Goal: Task Accomplishment & Management: Manage account settings

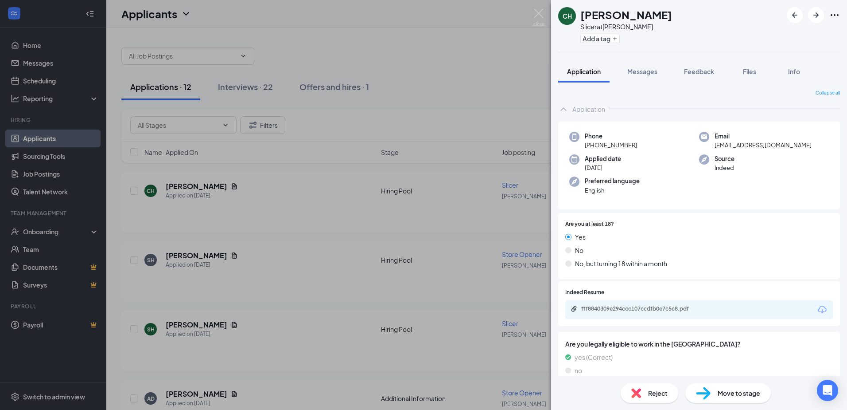
click at [597, 304] on div "fff8840309e294ccc107ccdfb0e7c5c8.pdf" at bounding box center [700, 309] width 268 height 19
click at [594, 311] on div "fff8840309e294ccc107ccdfb0e7c5c8.pdf" at bounding box center [643, 308] width 124 height 7
click at [475, 260] on div "CH [PERSON_NAME] Slicer at [PERSON_NAME] Add a tag Application Messages Feedbac…" at bounding box center [423, 205] width 847 height 410
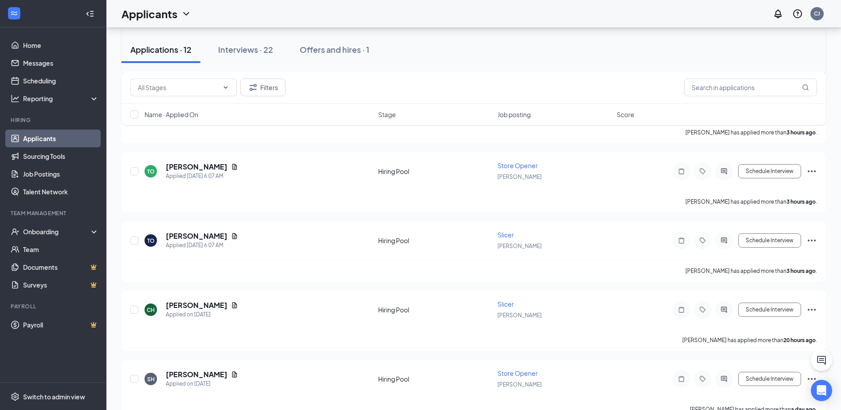
scroll to position [227, 0]
click at [765, 301] on div "Schedule Interview" at bounding box center [737, 309] width 160 height 18
click at [761, 308] on button "Schedule Interview" at bounding box center [769, 309] width 63 height 14
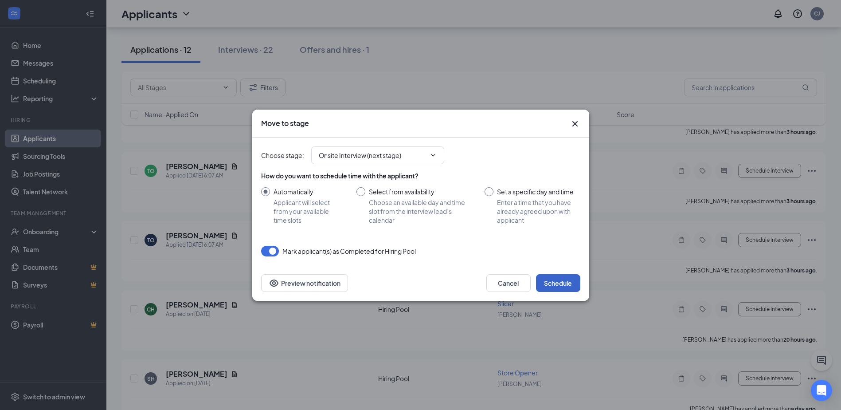
click at [543, 285] on button "Schedule" at bounding box center [558, 283] width 44 height 18
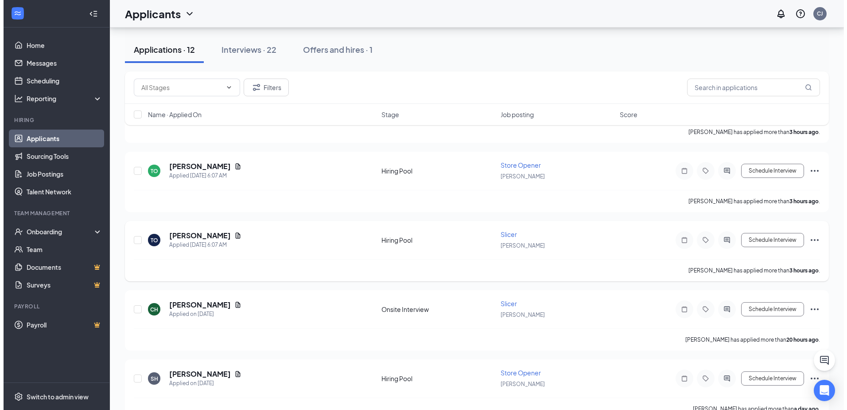
scroll to position [0, 0]
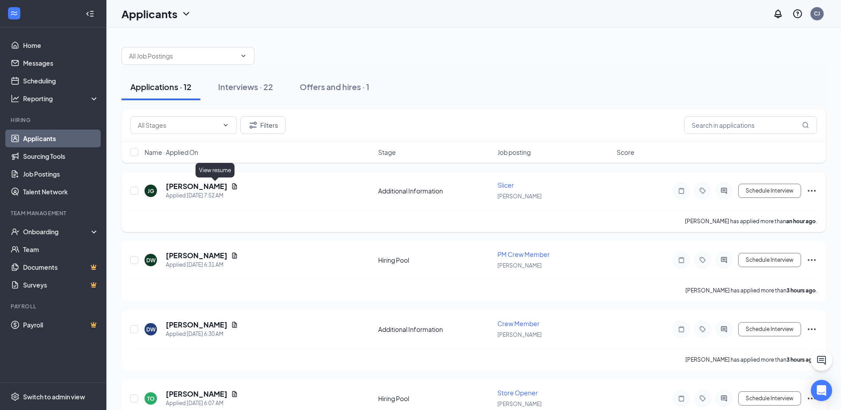
click at [232, 186] on icon "Document" at bounding box center [234, 186] width 5 height 6
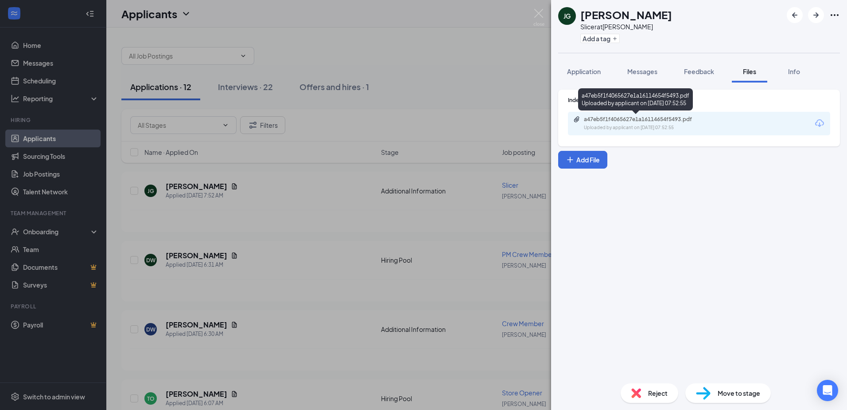
click at [608, 124] on div "a47eb5f1f4065627e1a16114654f5493.pdf Uploaded by applicant on [DATE] 07:52:55" at bounding box center [645, 124] width 144 height 16
click at [477, 241] on div "[PERSON_NAME] [PERSON_NAME] Slicer at [PERSON_NAME] Add a tag Application Messa…" at bounding box center [423, 205] width 847 height 410
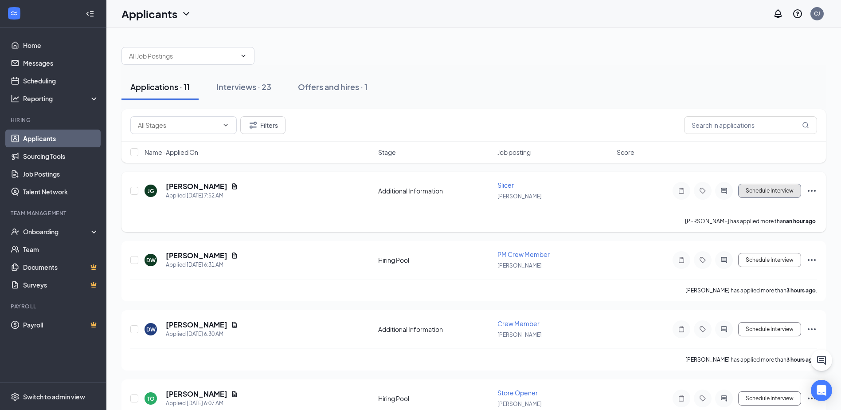
click at [747, 191] on button "Schedule Interview" at bounding box center [769, 190] width 63 height 14
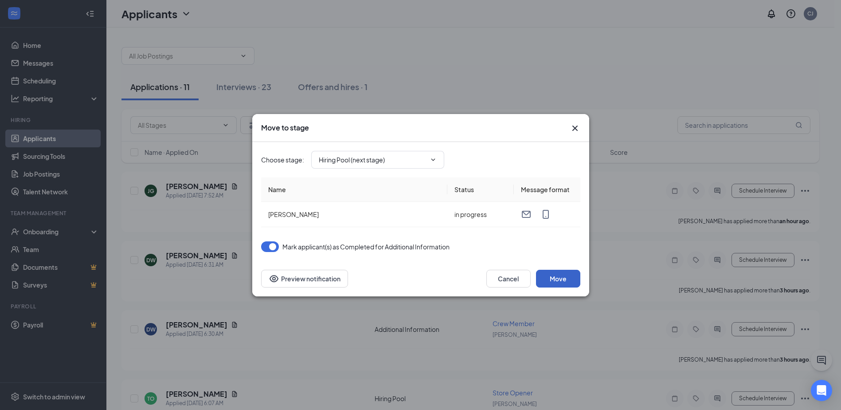
click at [543, 285] on button "Move" at bounding box center [558, 278] width 44 height 18
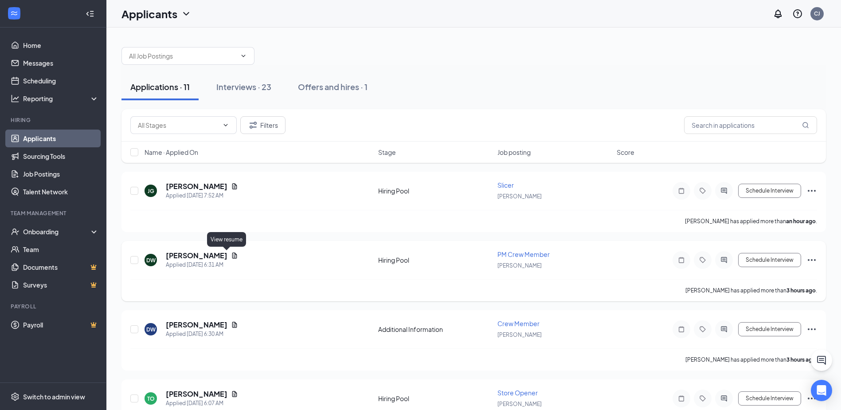
click at [232, 254] on icon "Document" at bounding box center [234, 255] width 5 height 6
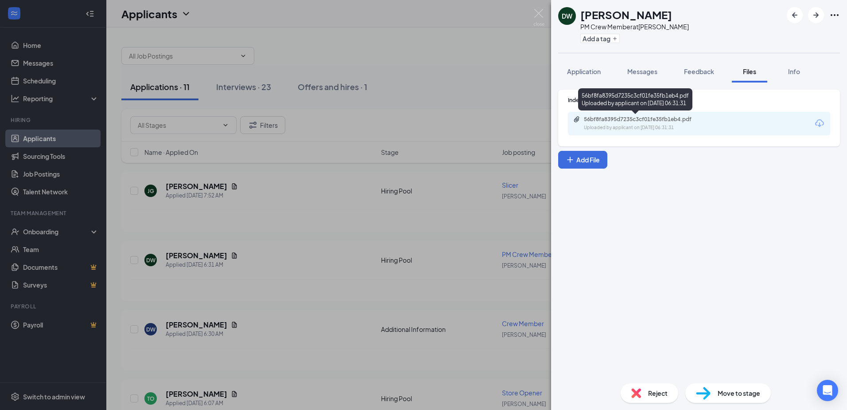
click at [629, 113] on div "56bf8fa8395d7235c3cf01fe35fb1eb4.pdf Uploaded by applicant on [DATE] 06:31:31" at bounding box center [635, 101] width 114 height 26
click at [626, 116] on div "56bf8fa8395d7235c3cf01fe35fb1eb4.pdf" at bounding box center [646, 119] width 124 height 7
click at [643, 392] on div "Reject" at bounding box center [650, 393] width 58 height 20
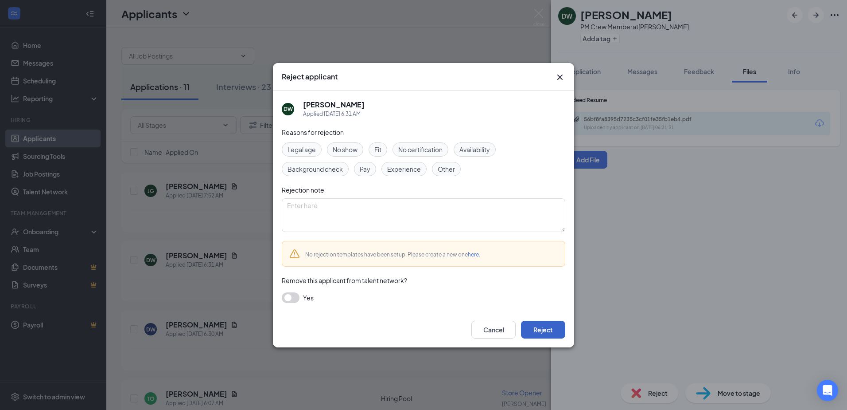
click at [553, 329] on button "Reject" at bounding box center [543, 329] width 44 height 18
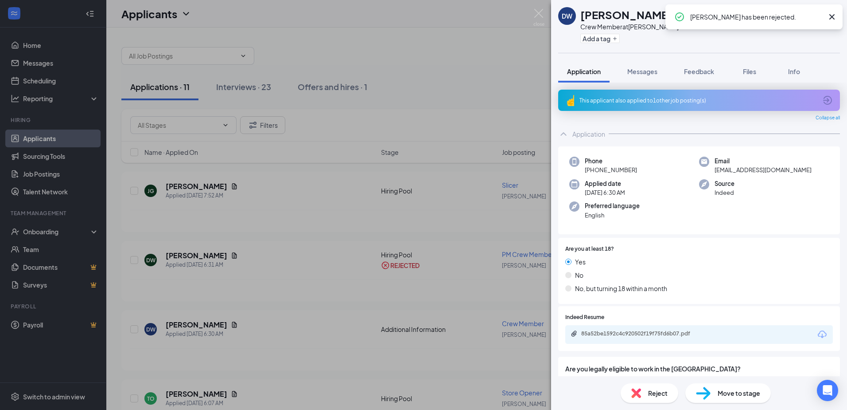
click at [650, 394] on span "Reject" at bounding box center [658, 393] width 20 height 10
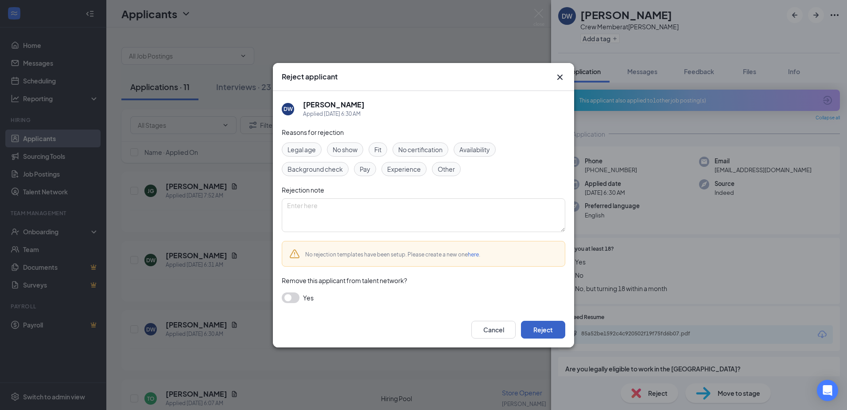
click at [539, 331] on button "Reject" at bounding box center [543, 329] width 44 height 18
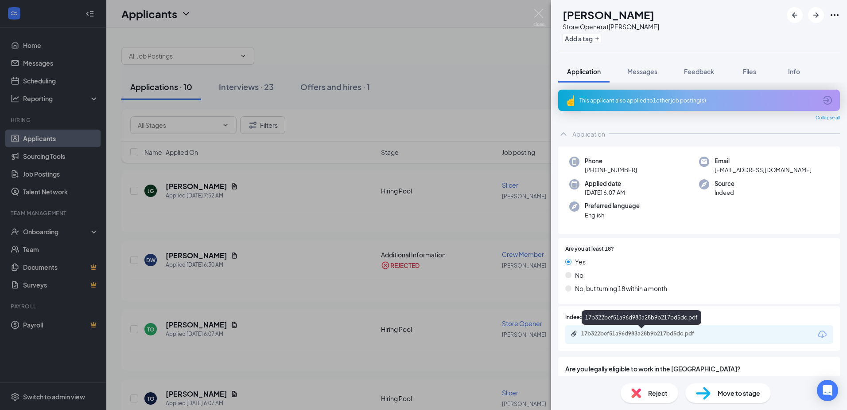
click at [609, 335] on div "17b322bef51a96d983a28b9b217bd5dc.pdf" at bounding box center [643, 333] width 124 height 7
click at [474, 300] on div "TO Tydia [PERSON_NAME] Store Opener at [PERSON_NAME] Add a tag Application Mess…" at bounding box center [423, 205] width 847 height 410
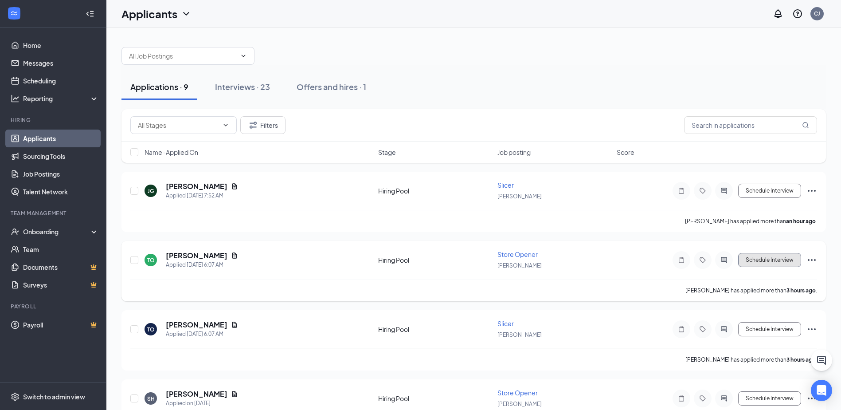
click at [758, 260] on button "Schedule Interview" at bounding box center [769, 260] width 63 height 14
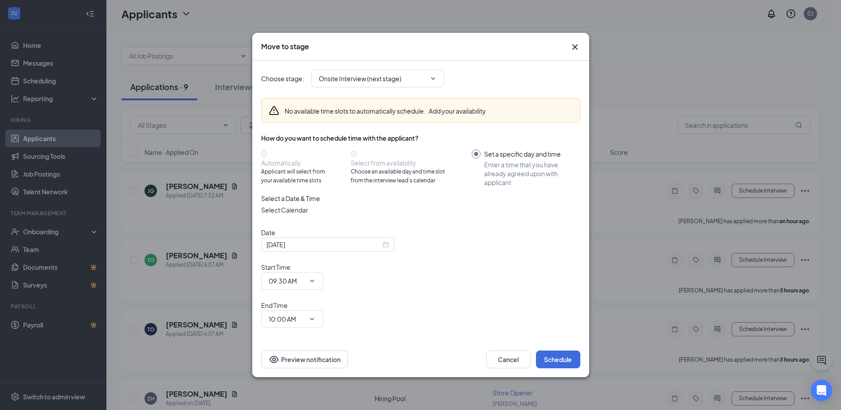
click at [573, 52] on icon "Cross" at bounding box center [574, 47] width 11 height 11
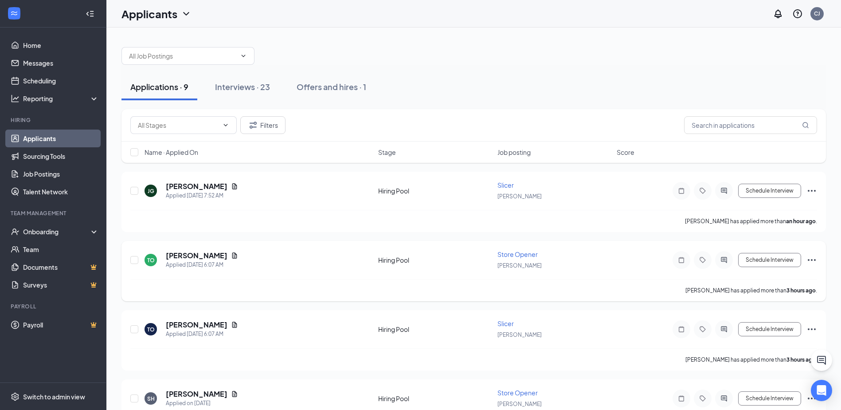
click at [816, 261] on icon "Ellipses" at bounding box center [811, 259] width 11 height 11
click at [752, 358] on p "Reject" at bounding box center [772, 353] width 80 height 9
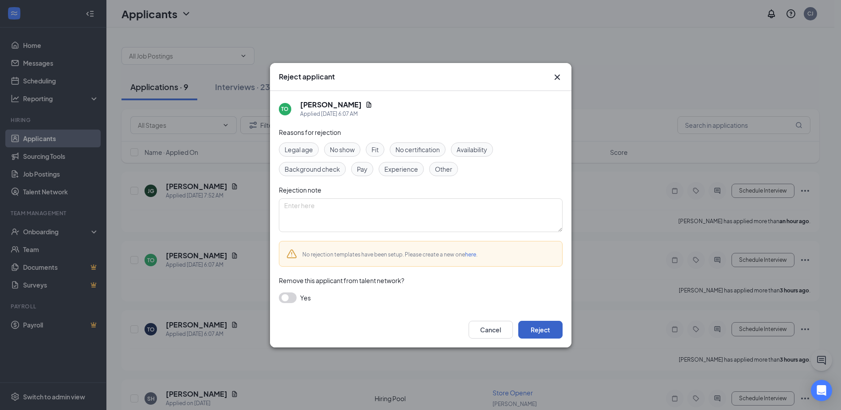
click at [546, 326] on button "Reject" at bounding box center [540, 329] width 44 height 18
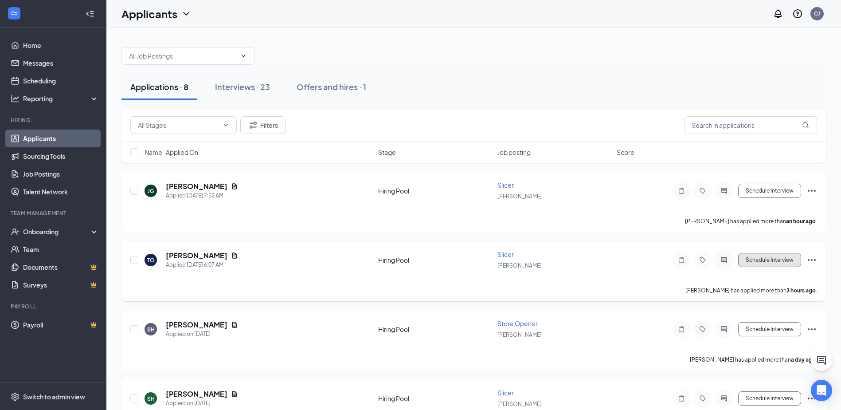
click at [759, 255] on button "Schedule Interview" at bounding box center [769, 260] width 63 height 14
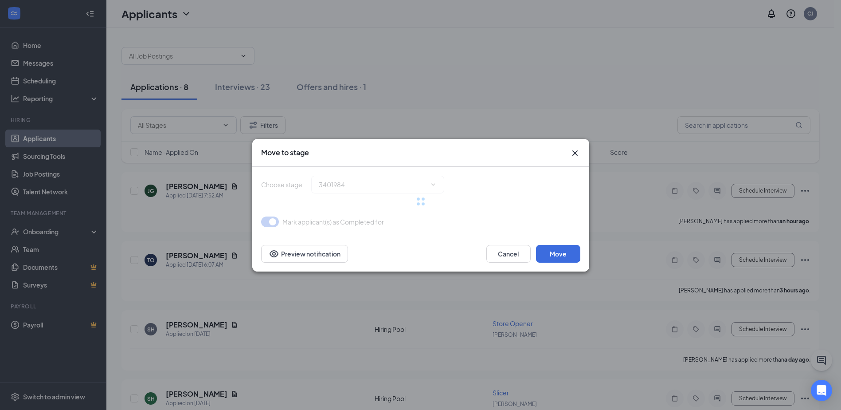
type input "Onsite Interview (next stage)"
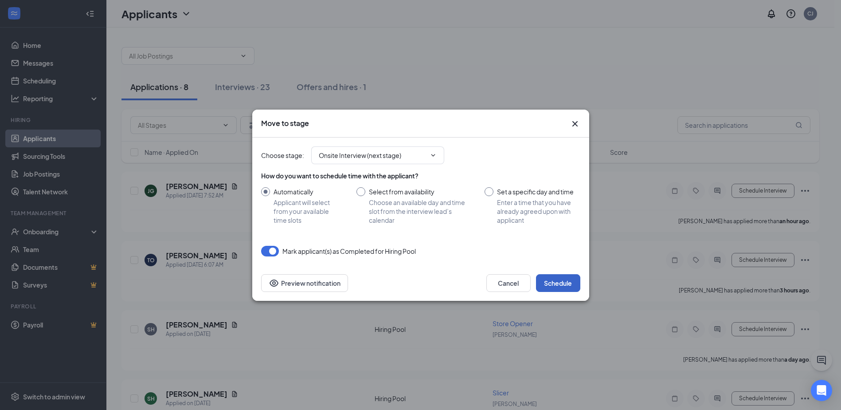
click at [562, 285] on button "Schedule" at bounding box center [558, 283] width 44 height 18
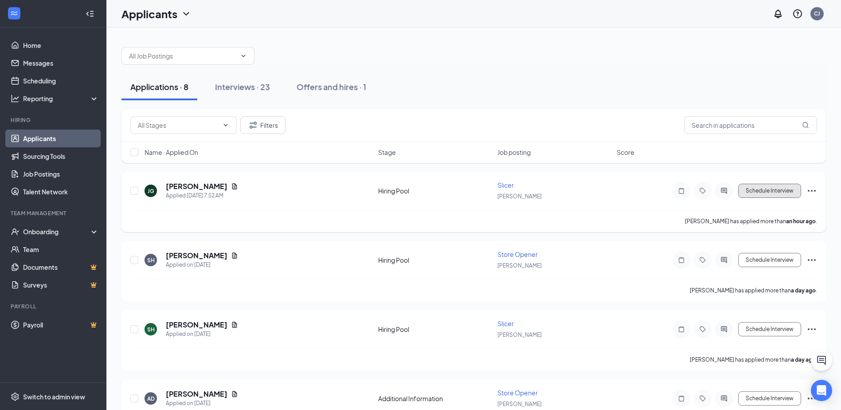
click at [758, 187] on button "Schedule Interview" at bounding box center [769, 190] width 63 height 14
type input "Onsite Interview (next stage)"
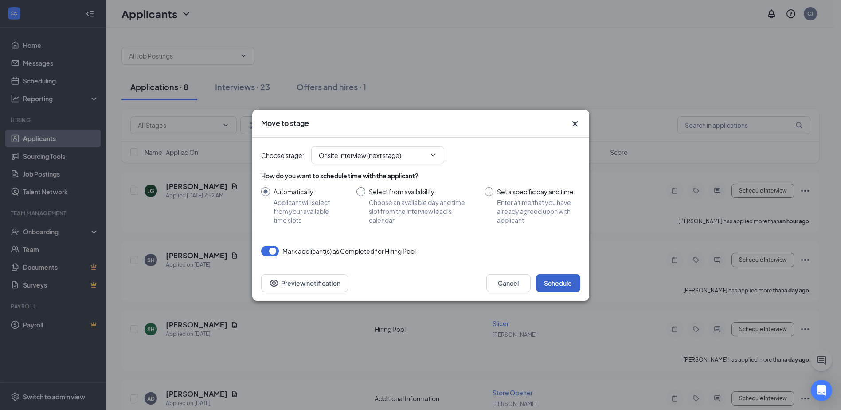
click at [553, 279] on button "Schedule" at bounding box center [558, 283] width 44 height 18
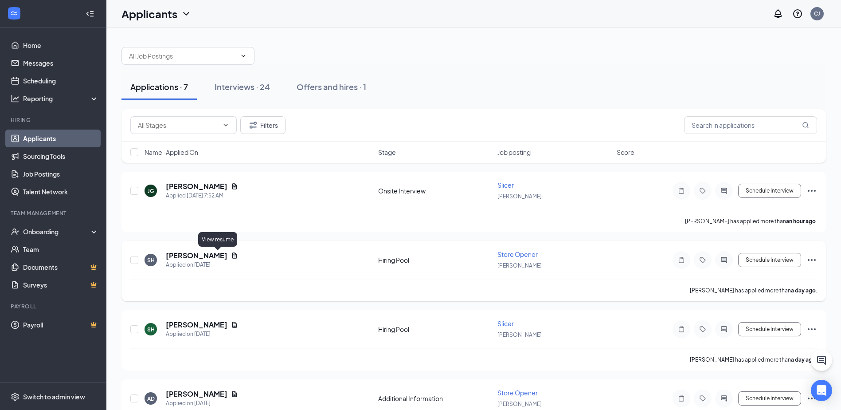
click at [231, 255] on icon "Document" at bounding box center [234, 255] width 7 height 7
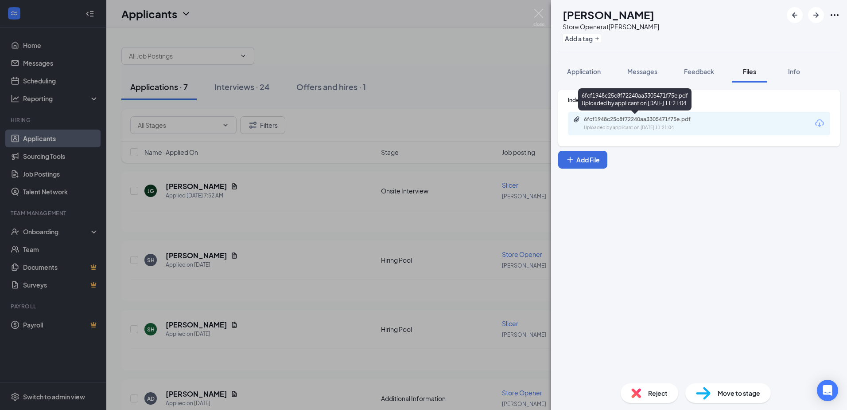
click at [652, 121] on div "6fcf1948c25c8f72240aa3305471f75e.pdf" at bounding box center [646, 119] width 124 height 7
click at [452, 248] on div "SH [PERSON_NAME] Store Opener at [PERSON_NAME] Add a tag Application Messages F…" at bounding box center [423, 205] width 847 height 410
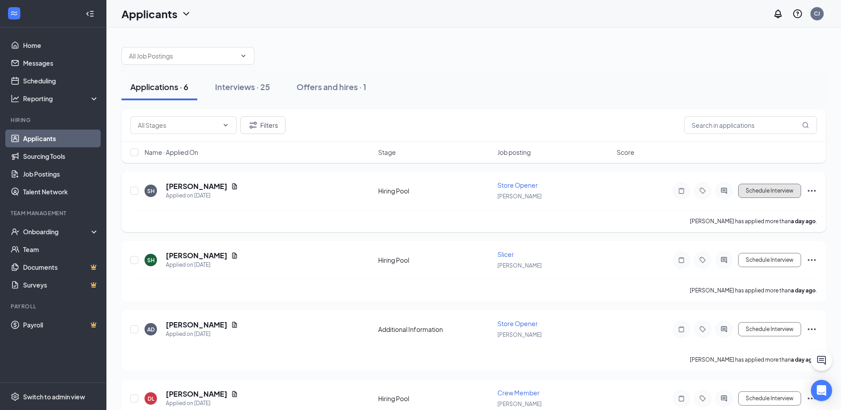
click at [769, 197] on button "Schedule Interview" at bounding box center [769, 190] width 63 height 14
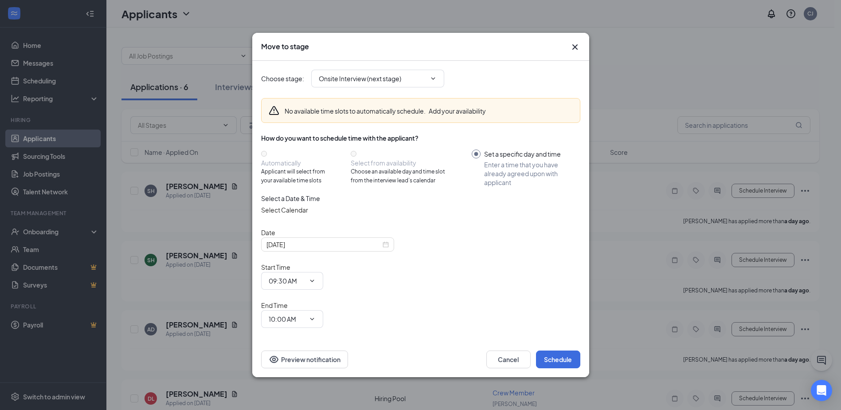
click at [572, 52] on icon "Cross" at bounding box center [574, 47] width 11 height 11
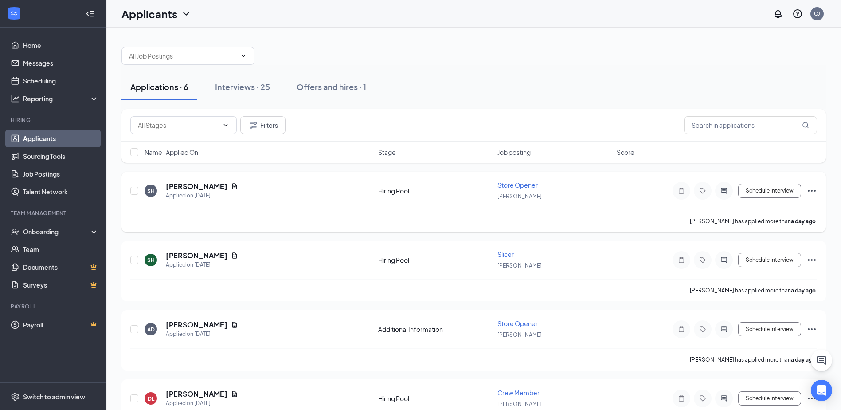
click at [807, 186] on icon "Ellipses" at bounding box center [811, 190] width 11 height 11
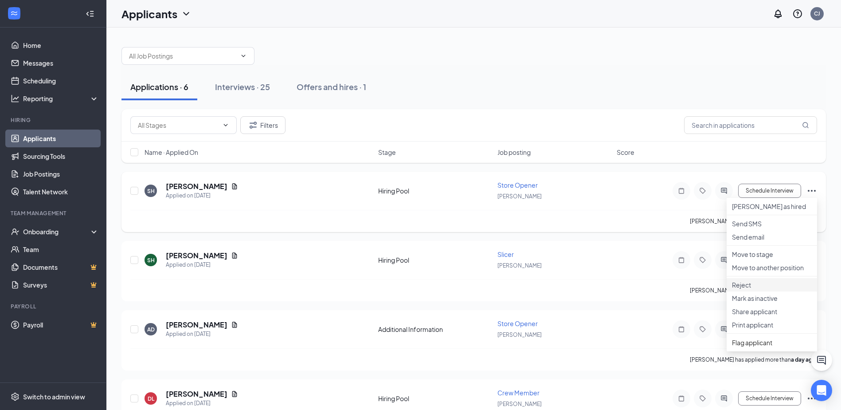
click at [741, 289] on p "Reject" at bounding box center [772, 284] width 80 height 9
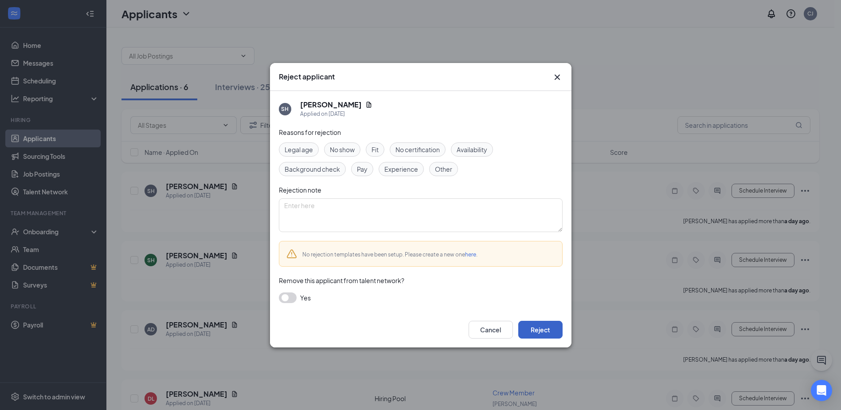
click at [554, 327] on button "Reject" at bounding box center [540, 329] width 44 height 18
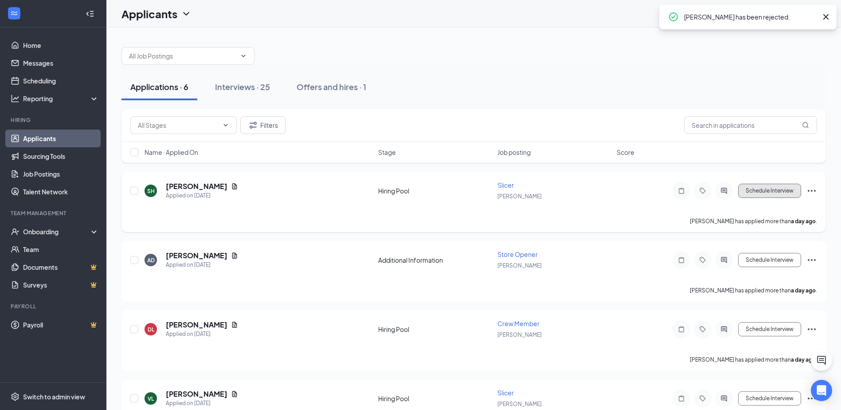
click at [763, 194] on button "Schedule Interview" at bounding box center [769, 190] width 63 height 14
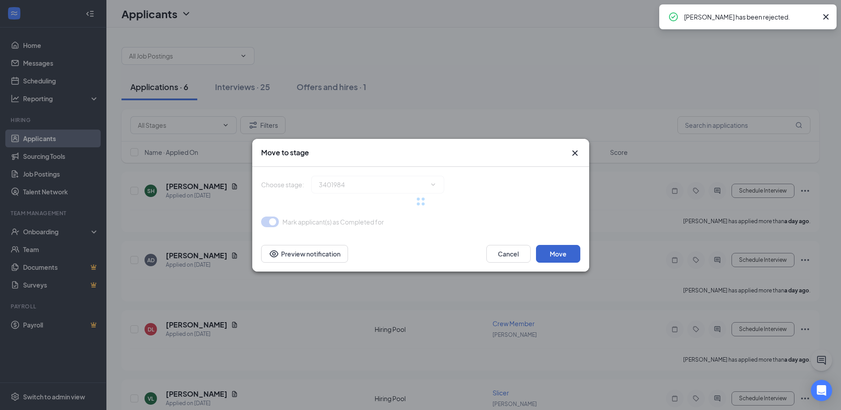
type input "Onsite Interview (next stage)"
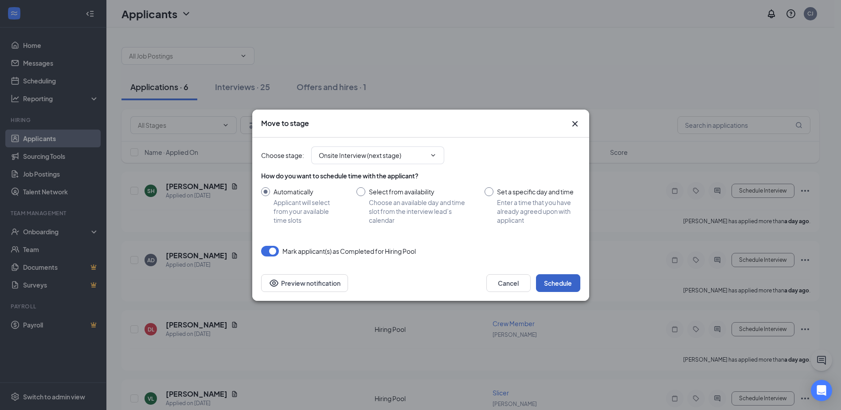
click at [548, 274] on button "Schedule" at bounding box center [558, 283] width 44 height 18
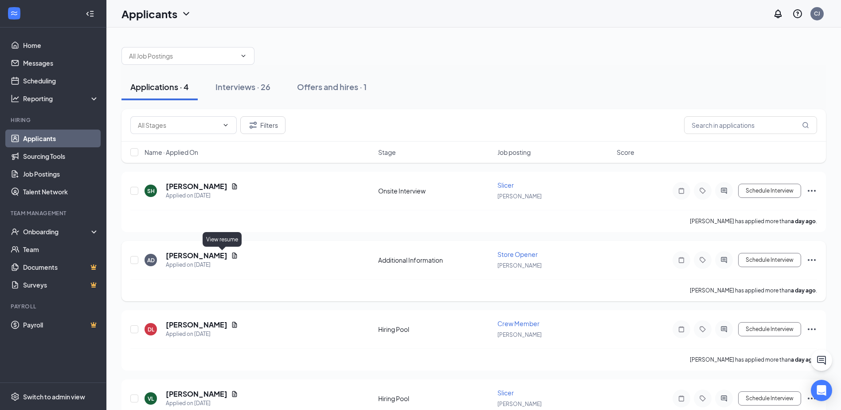
click at [231, 252] on icon "Document" at bounding box center [234, 255] width 7 height 7
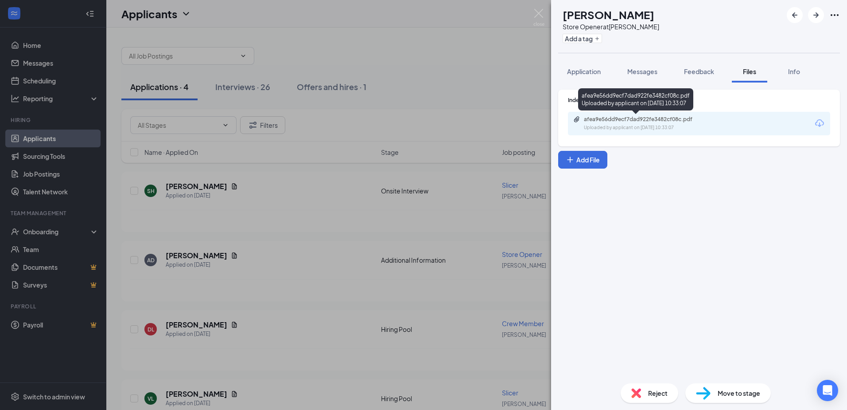
click at [638, 121] on div "afea9e56dd9ecf7dad922fe3482cf08c.pdf" at bounding box center [646, 119] width 124 height 7
click at [416, 277] on div "AD [PERSON_NAME] Store Opener at [PERSON_NAME] Add a tag Application Messages F…" at bounding box center [423, 205] width 847 height 410
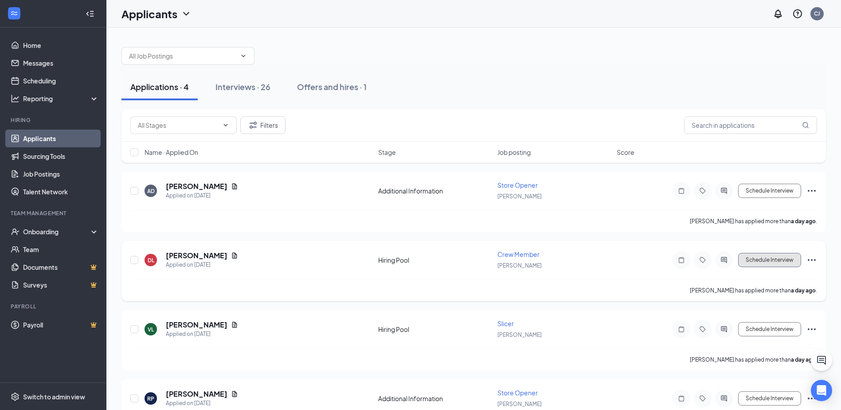
click at [749, 259] on button "Schedule Interview" at bounding box center [769, 260] width 63 height 14
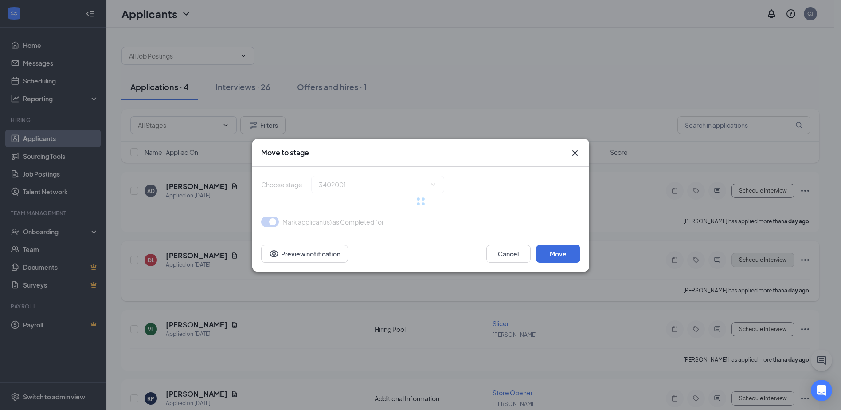
type input "Onsite Interview (next stage)"
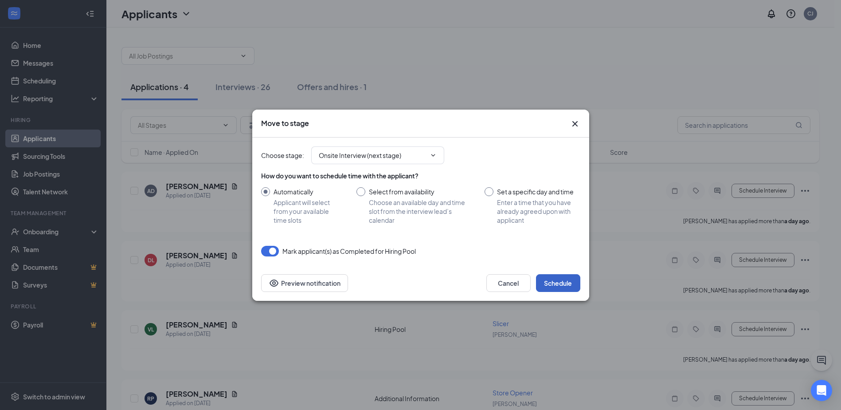
click at [553, 281] on button "Schedule" at bounding box center [558, 283] width 44 height 18
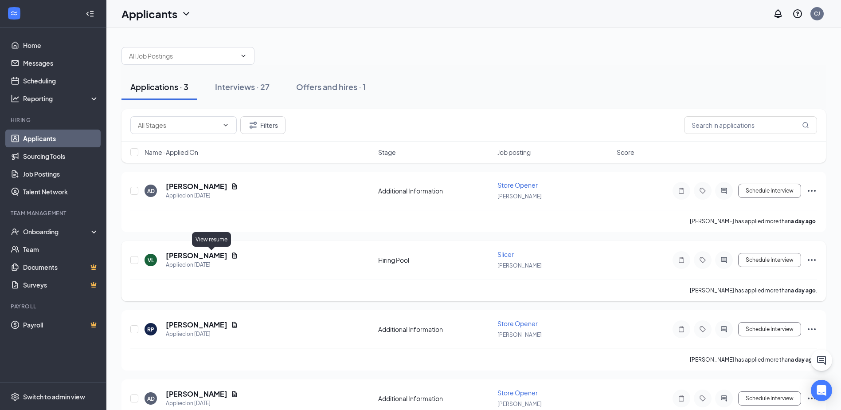
click at [232, 254] on icon "Document" at bounding box center [234, 255] width 5 height 6
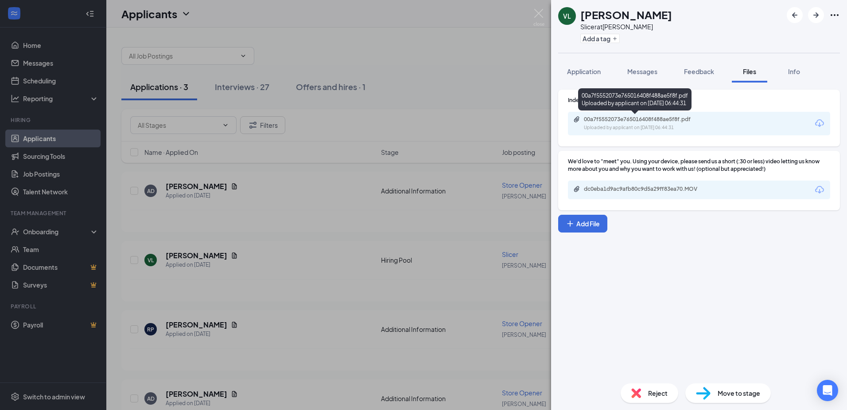
click at [636, 129] on div "Uploaded by applicant on [DATE] 06:44:31" at bounding box center [650, 127] width 133 height 7
click at [596, 184] on div "dc0eba1d9ac9afb80c9d5a29ff83ea70.MOV" at bounding box center [699, 189] width 262 height 19
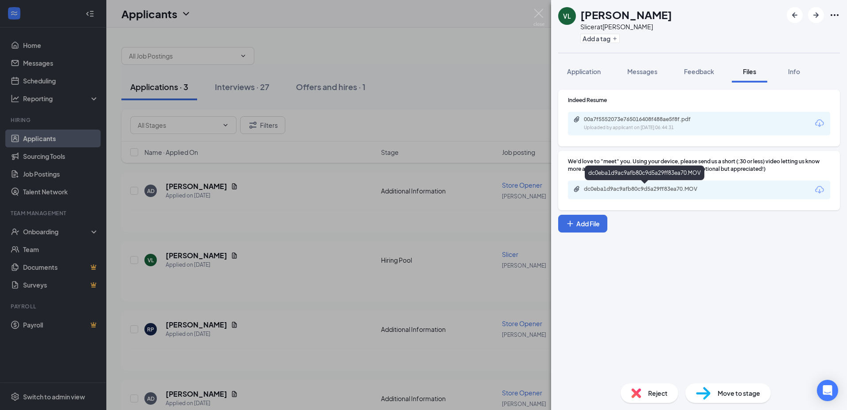
click at [600, 195] on div "dc0eba1d9ac9afb80c9d5a29ff83ea70.MOV" at bounding box center [699, 189] width 262 height 19
click at [602, 189] on div "dc0eba1d9ac9afb80c9d5a29ff83ea70.MOV" at bounding box center [646, 188] width 124 height 7
click at [637, 392] on img at bounding box center [637, 393] width 10 height 10
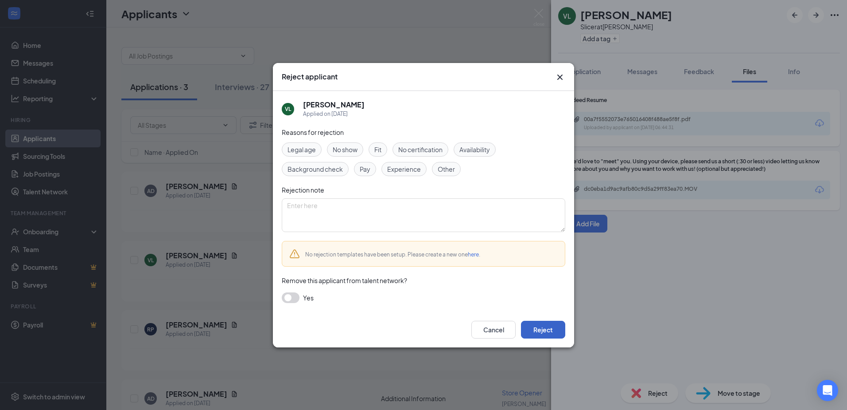
click at [545, 330] on button "Reject" at bounding box center [543, 329] width 44 height 18
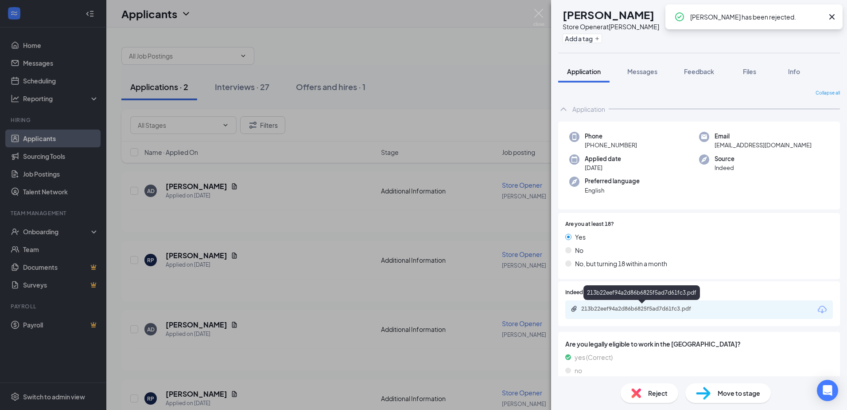
click at [603, 308] on div "213b22eef94a2d86b6825f5ad7d61fc3.pdf" at bounding box center [643, 308] width 124 height 7
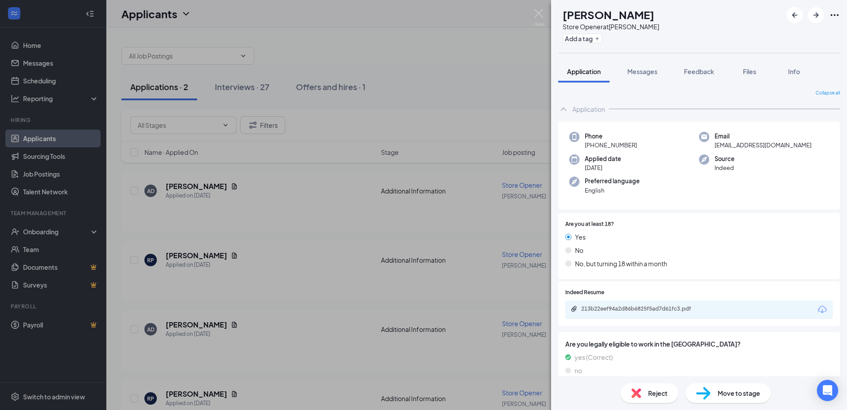
click at [644, 394] on div "Reject" at bounding box center [650, 393] width 58 height 20
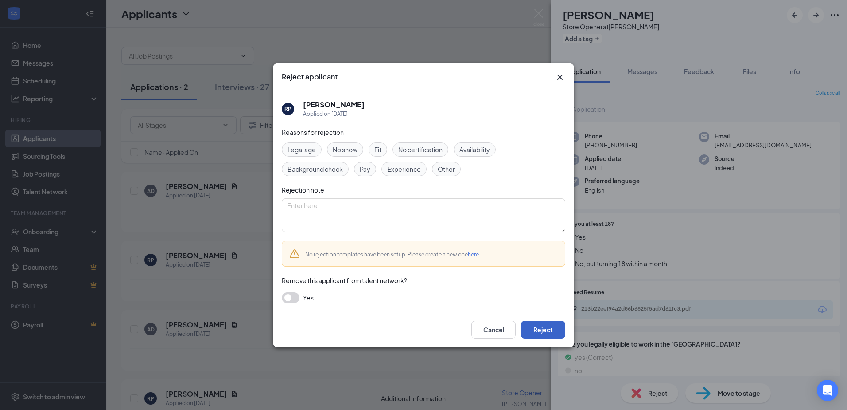
click at [537, 335] on button "Reject" at bounding box center [543, 329] width 44 height 18
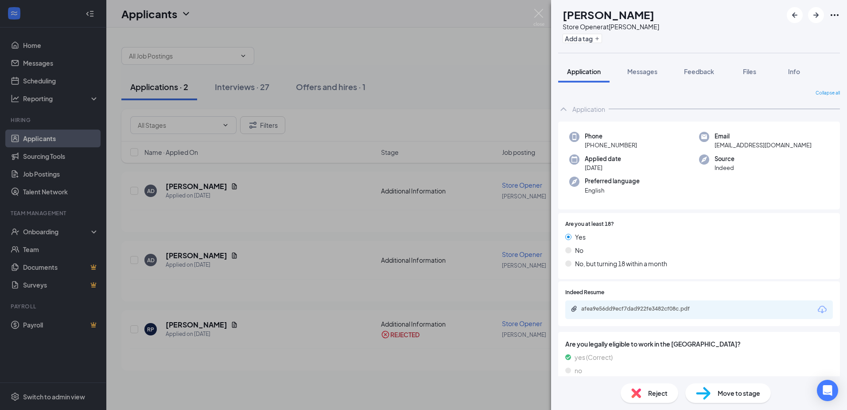
click at [457, 266] on div "AD [PERSON_NAME] Store Opener at [PERSON_NAME] Add a tag Application Messages F…" at bounding box center [423, 205] width 847 height 410
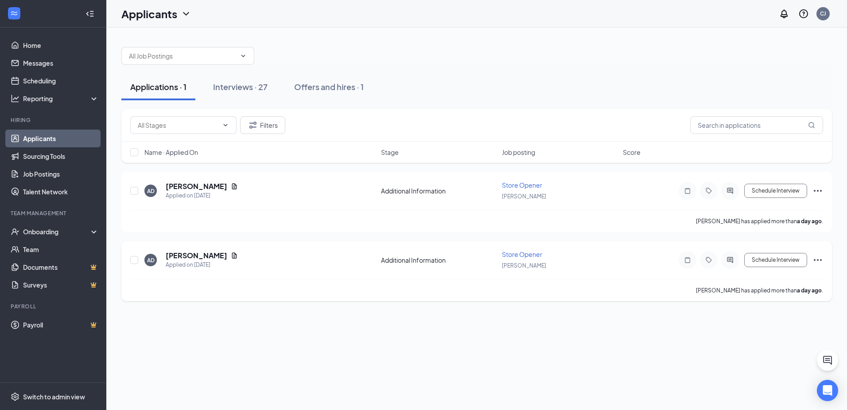
click at [821, 262] on icon "Ellipses" at bounding box center [818, 259] width 11 height 11
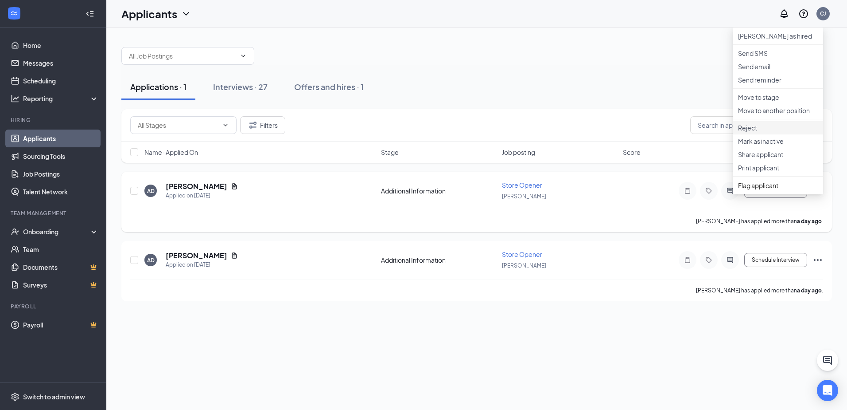
click at [761, 132] on p "Reject" at bounding box center [778, 127] width 80 height 9
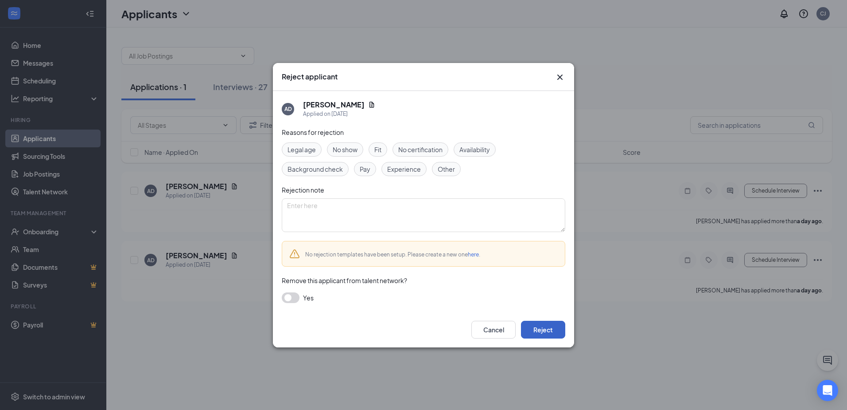
click at [545, 328] on button "Reject" at bounding box center [543, 329] width 44 height 18
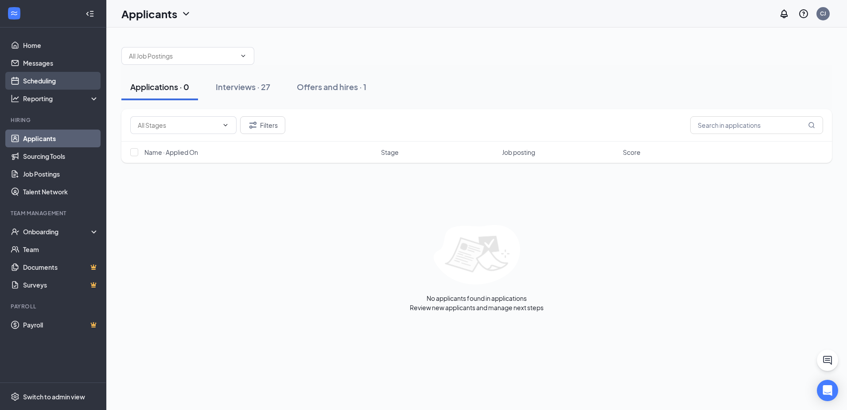
click at [45, 82] on link "Scheduling" at bounding box center [61, 81] width 76 height 18
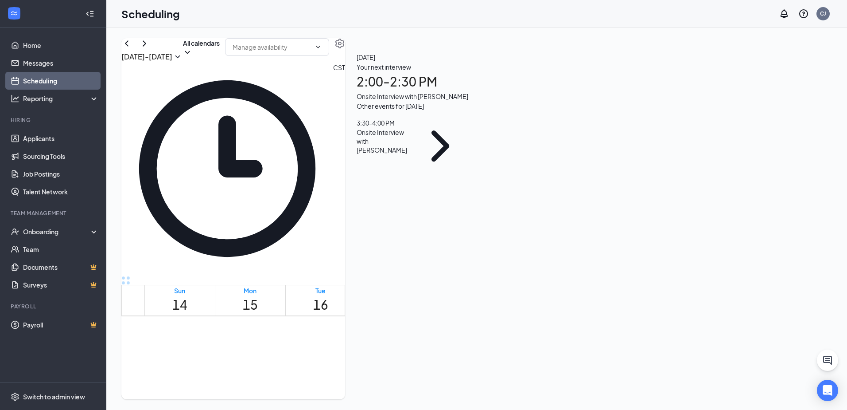
scroll to position [726, 0]
click at [319, 383] on span "2:00-2:30 PM" at bounding box center [318, 392] width 20 height 18
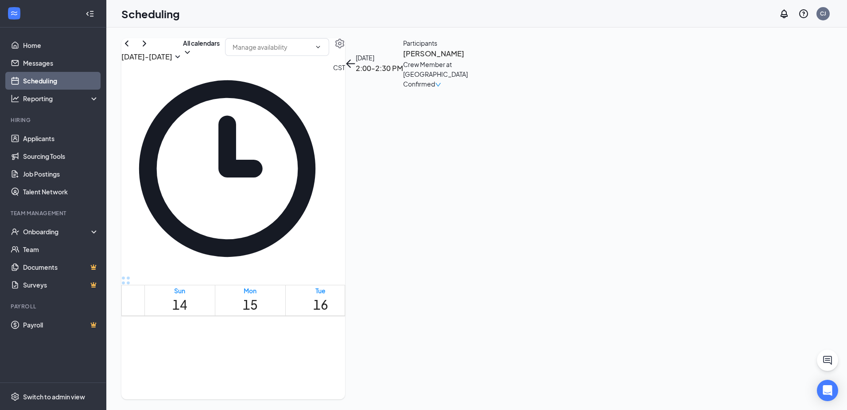
click at [334, 383] on span "3:30-4:00 PM" at bounding box center [341, 392] width 20 height 18
click at [388, 383] on span "2:00-2:30 PM" at bounding box center [389, 392] width 20 height 18
click at [401, 383] on span "4:30-5:00 PM" at bounding box center [411, 392] width 20 height 18
click at [150, 49] on icon "ChevronRight" at bounding box center [144, 43] width 11 height 11
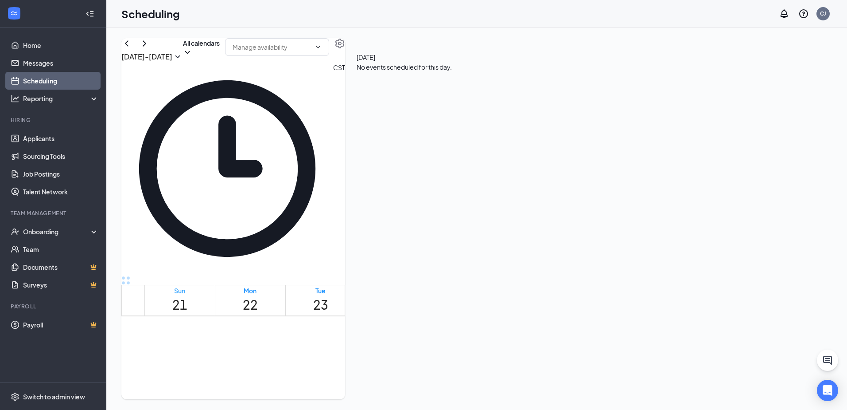
scroll to position [733, 0]
click at [172, 61] on h3 "[DATE] - [DATE]" at bounding box center [146, 57] width 51 height 12
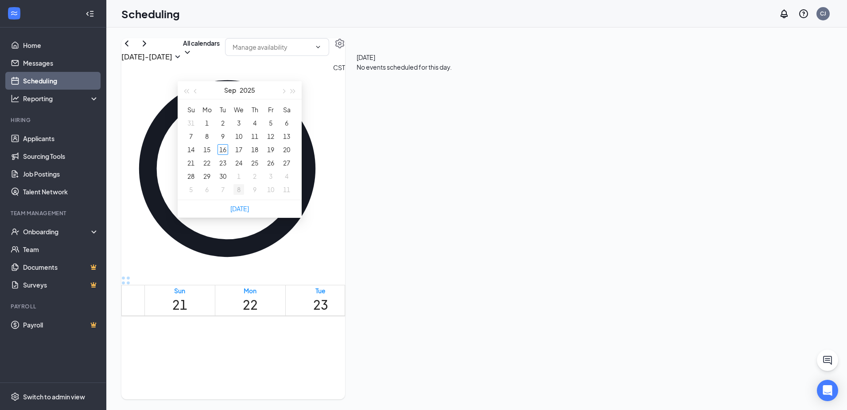
type input "[DATE]"
click at [234, 212] on link "[DATE]" at bounding box center [239, 208] width 19 height 8
type input "[DATE]"
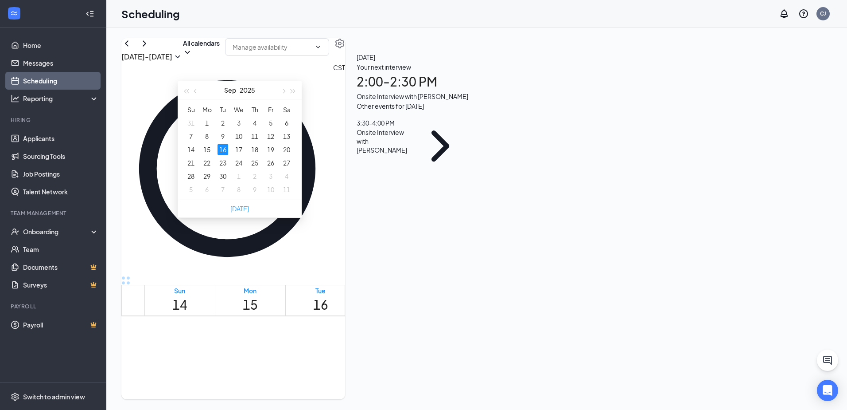
scroll to position [436, 0]
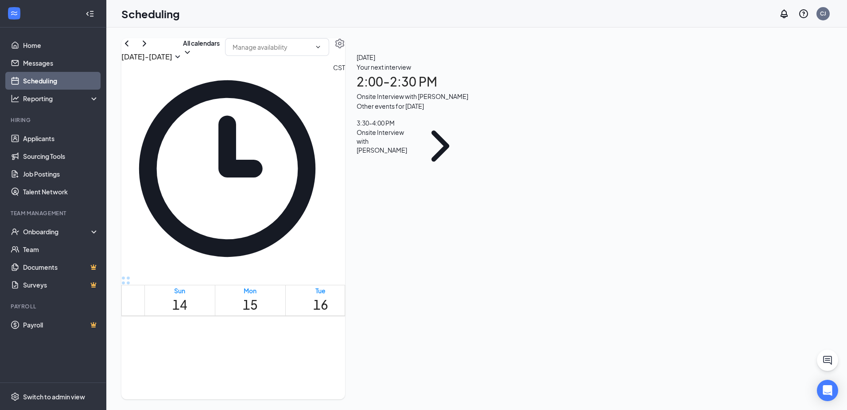
click at [234, 257] on td at bounding box center [390, 262] width 493 height 10
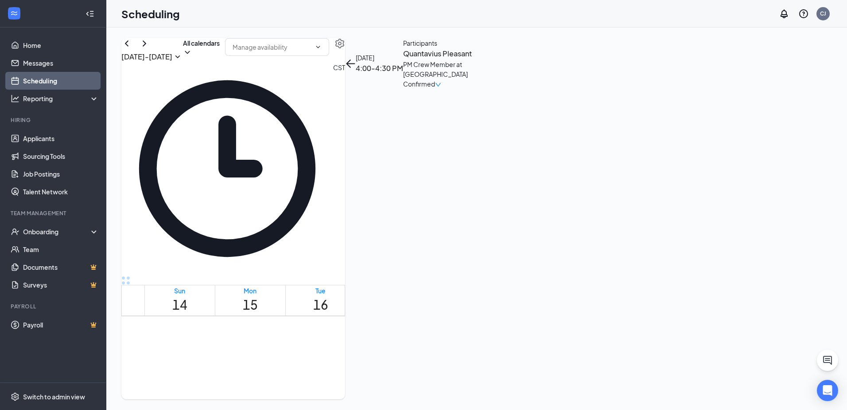
click at [175, 187] on td at bounding box center [390, 182] width 493 height 10
